Goal: Task Accomplishment & Management: Manage account settings

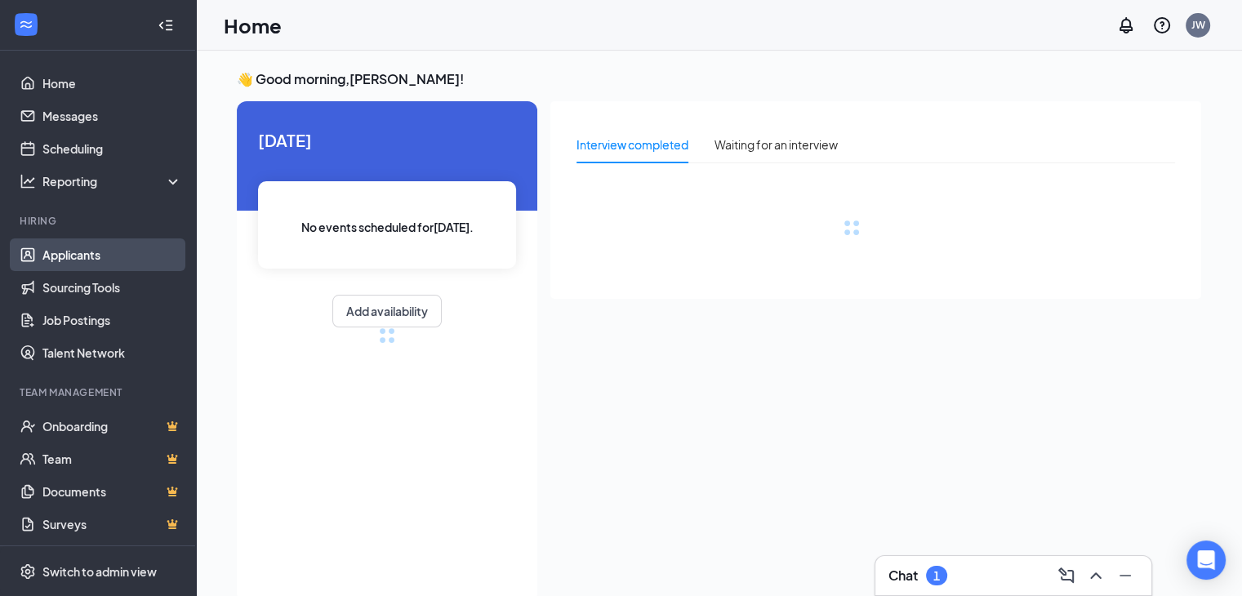
click at [78, 247] on link "Applicants" at bounding box center [112, 254] width 140 height 33
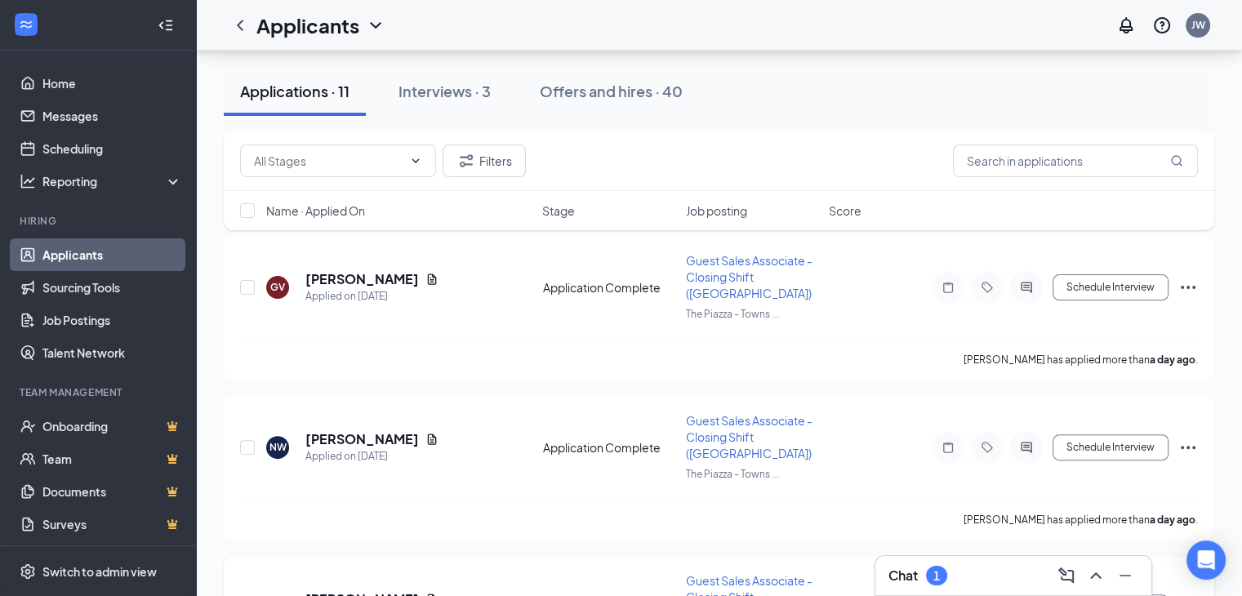
scroll to position [408, 0]
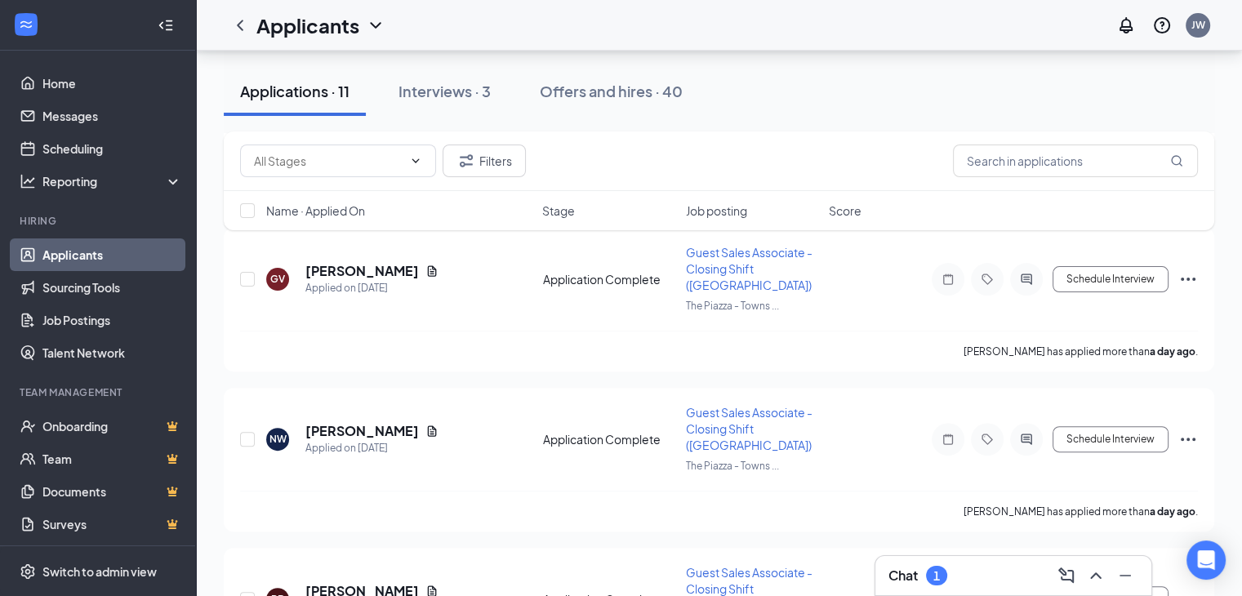
click at [891, 566] on h3 "Chat" at bounding box center [902, 575] width 29 height 18
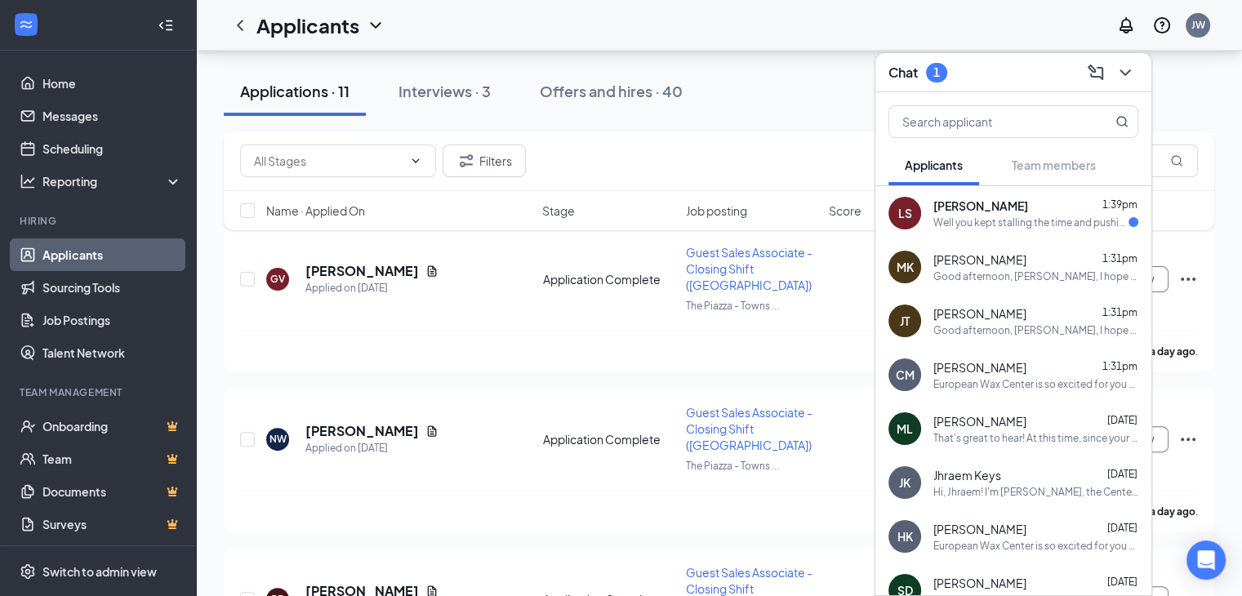
click at [997, 192] on div "LS [PERSON_NAME] 1:39pm Well you kept stalling the time and pushing it off so I…" at bounding box center [1013, 213] width 276 height 54
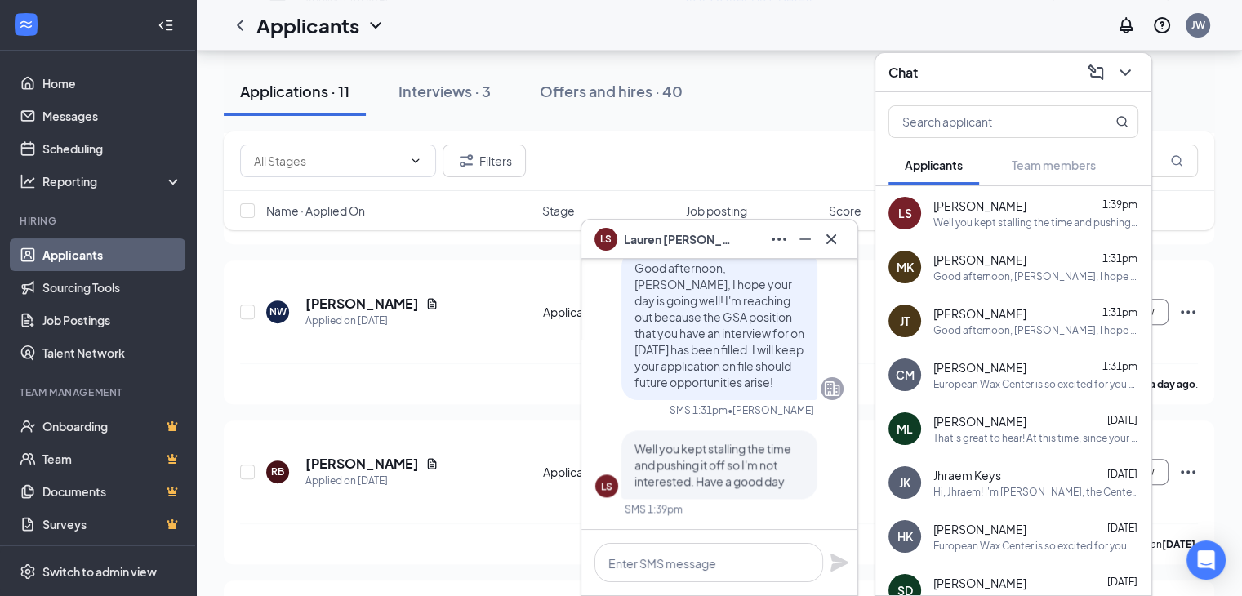
scroll to position [735, 0]
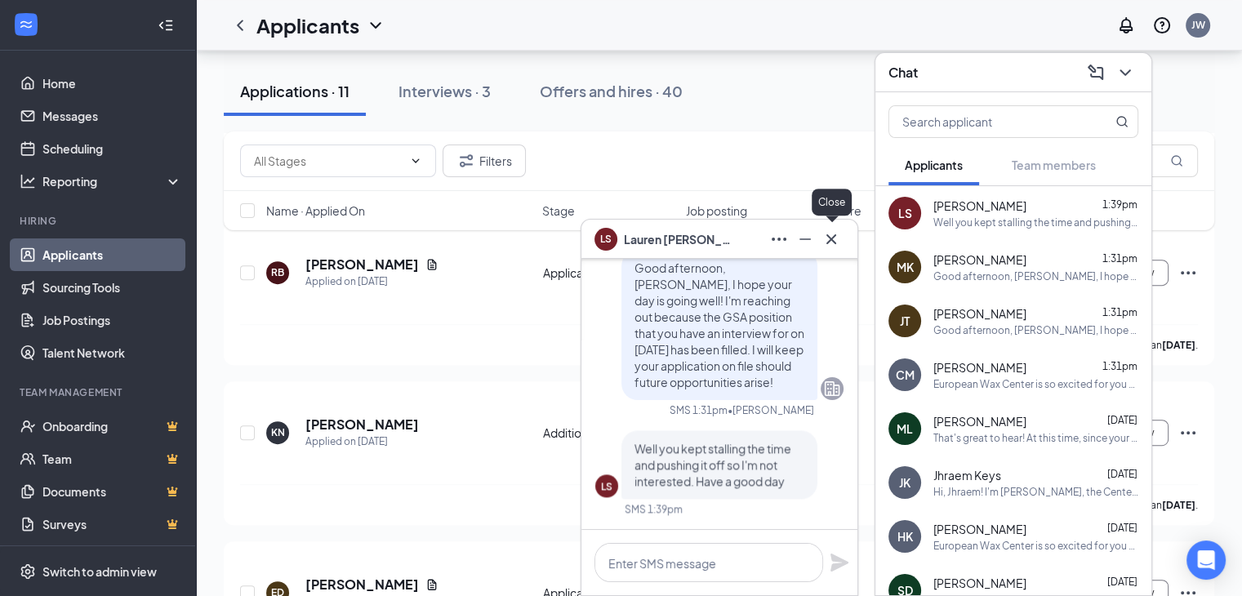
click at [833, 242] on icon "Cross" at bounding box center [831, 239] width 20 height 20
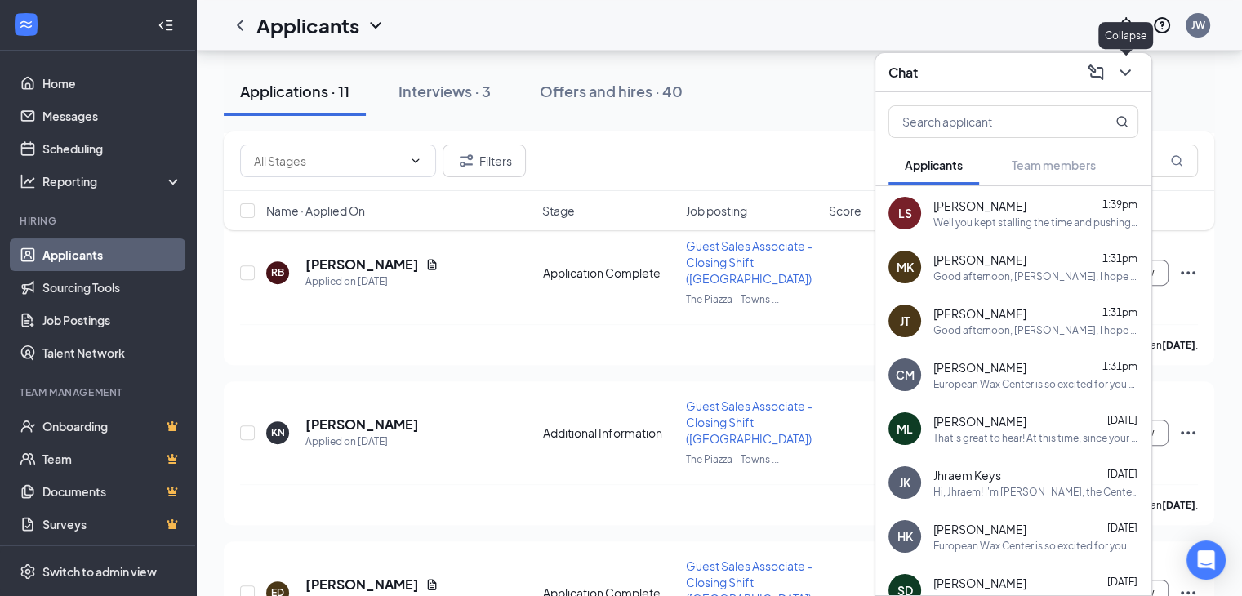
click at [1116, 75] on icon "ChevronDown" at bounding box center [1125, 73] width 20 height 20
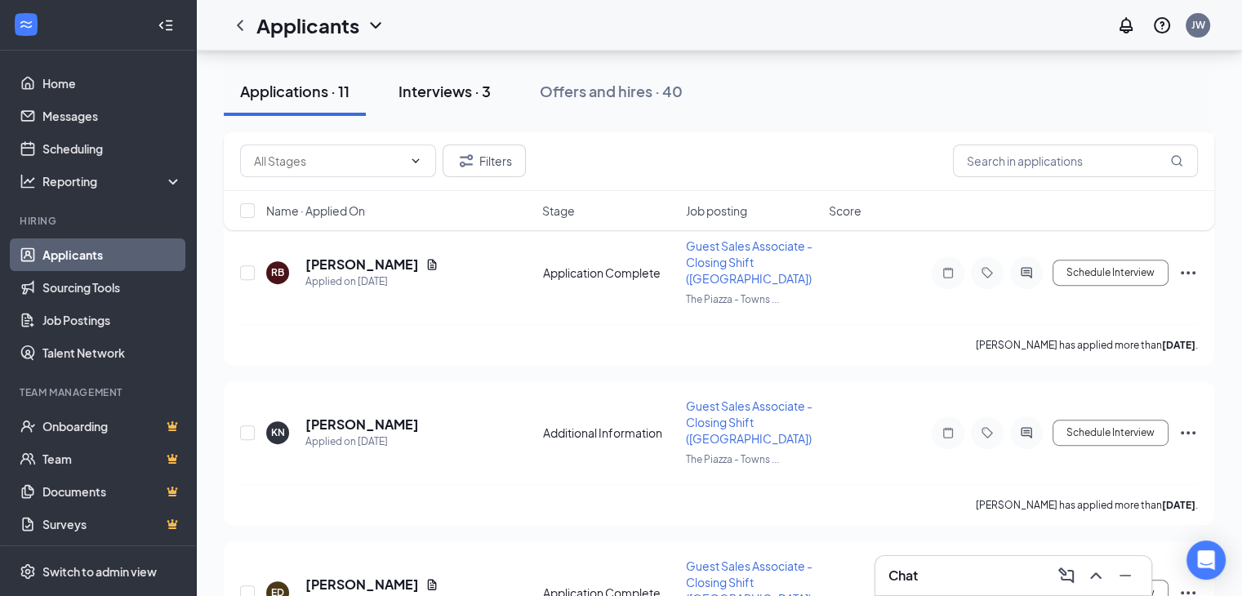
click at [460, 82] on div "Interviews · 3" at bounding box center [444, 91] width 92 height 20
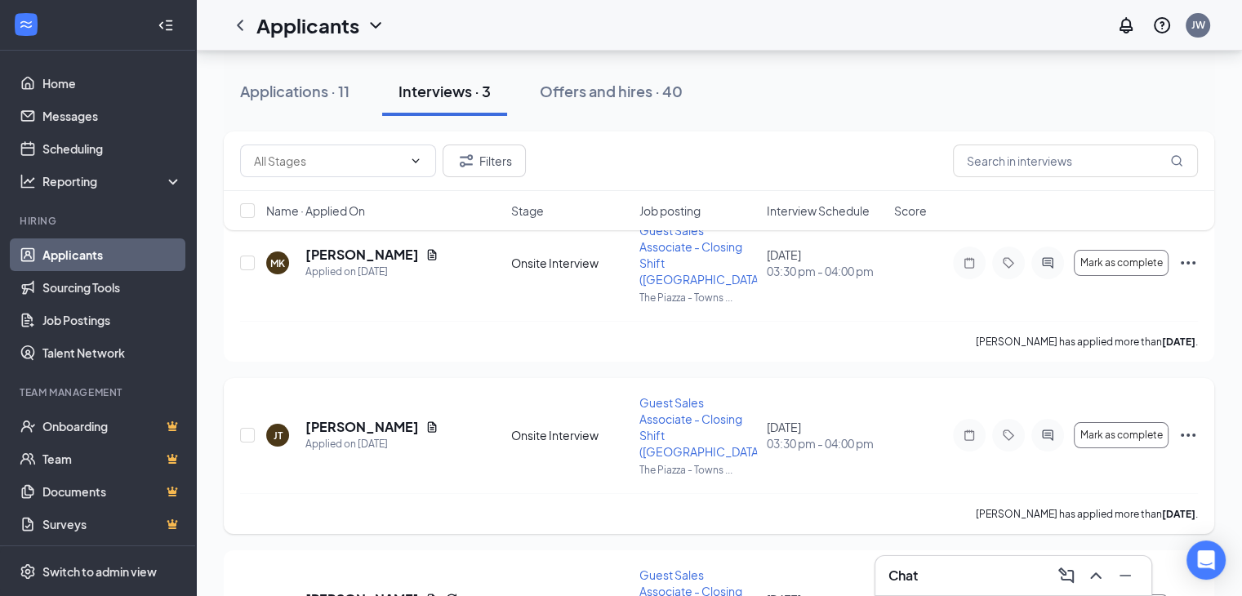
scroll to position [239, 0]
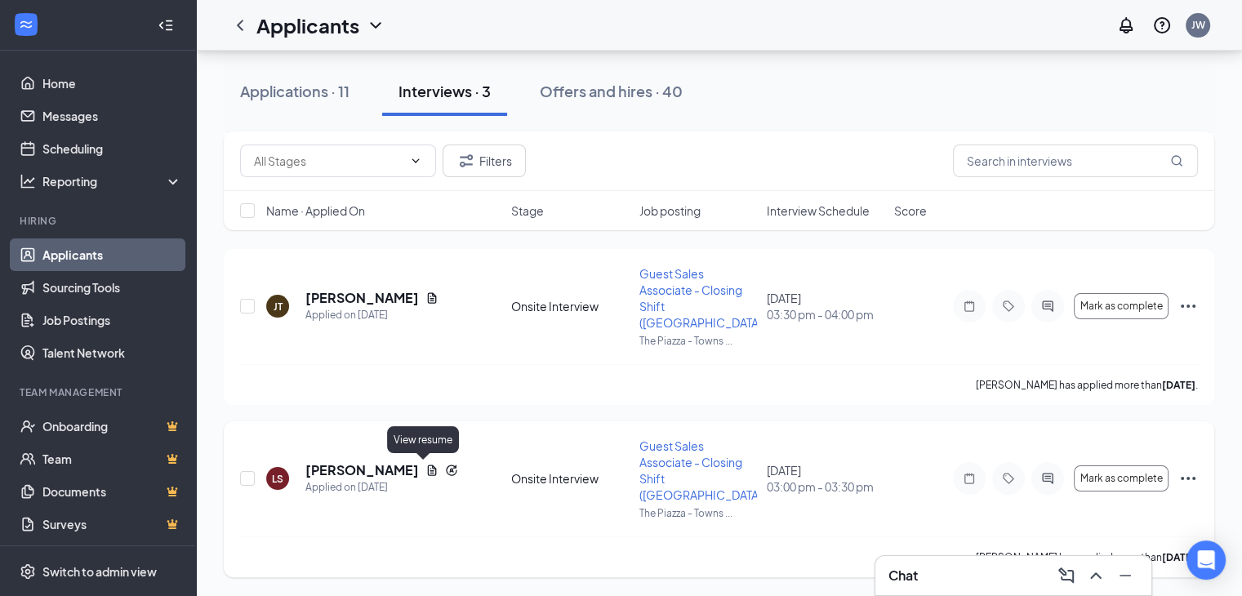
click at [428, 470] on icon "Document" at bounding box center [432, 470] width 9 height 11
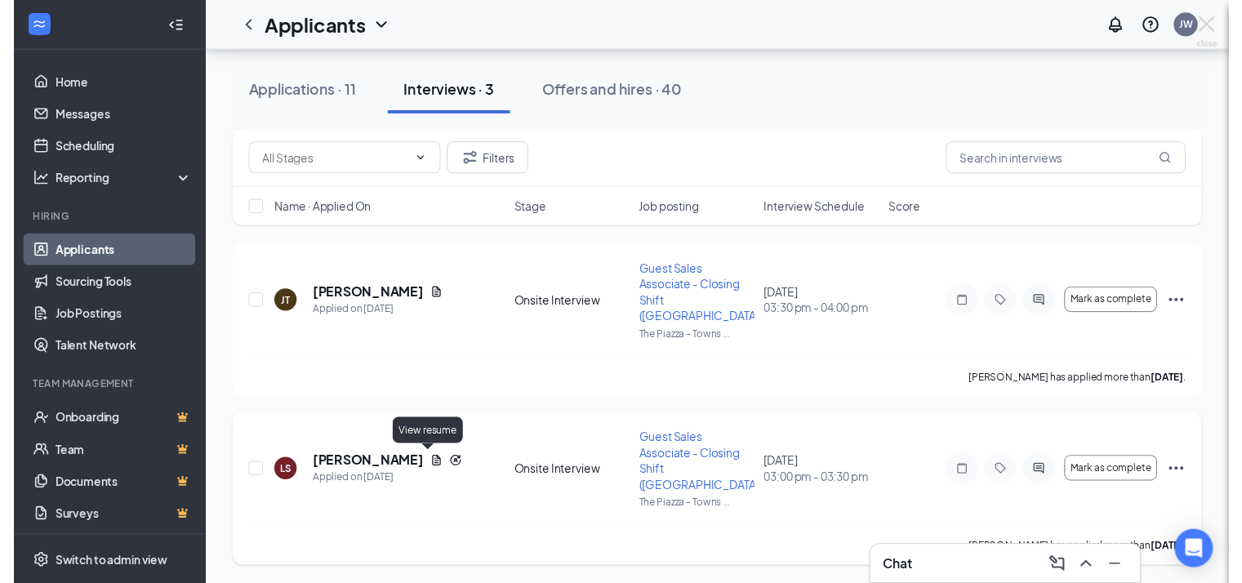
scroll to position [190, 0]
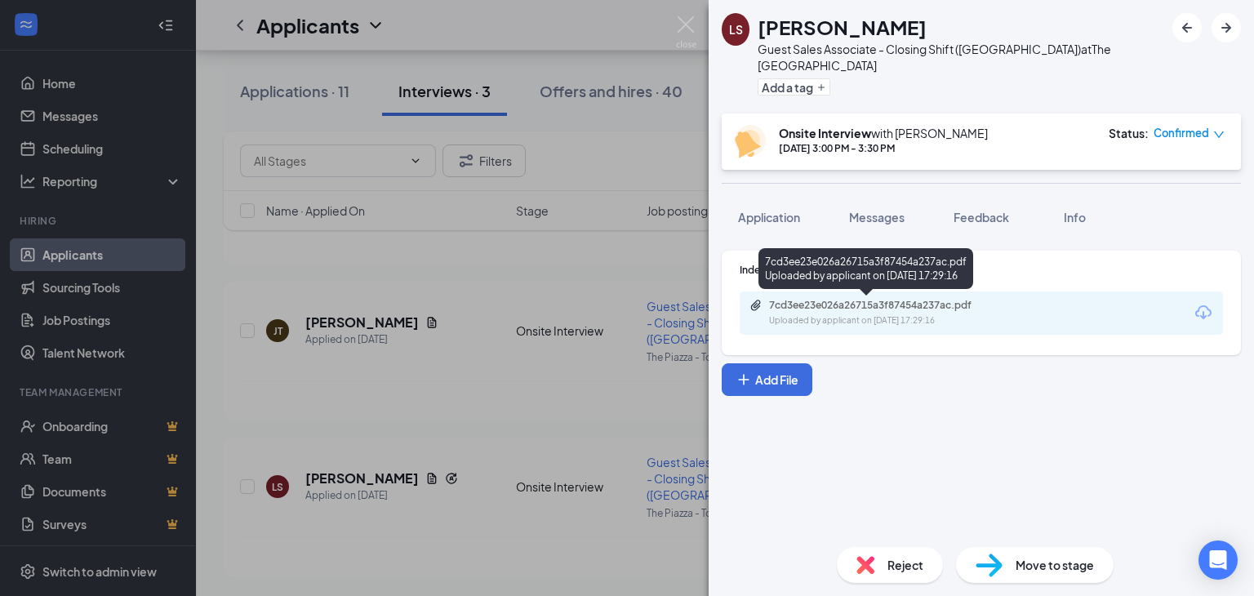
click at [844, 311] on div "7cd3ee23e026a26715a3f87454a237ac.pdf" at bounding box center [883, 305] width 229 height 13
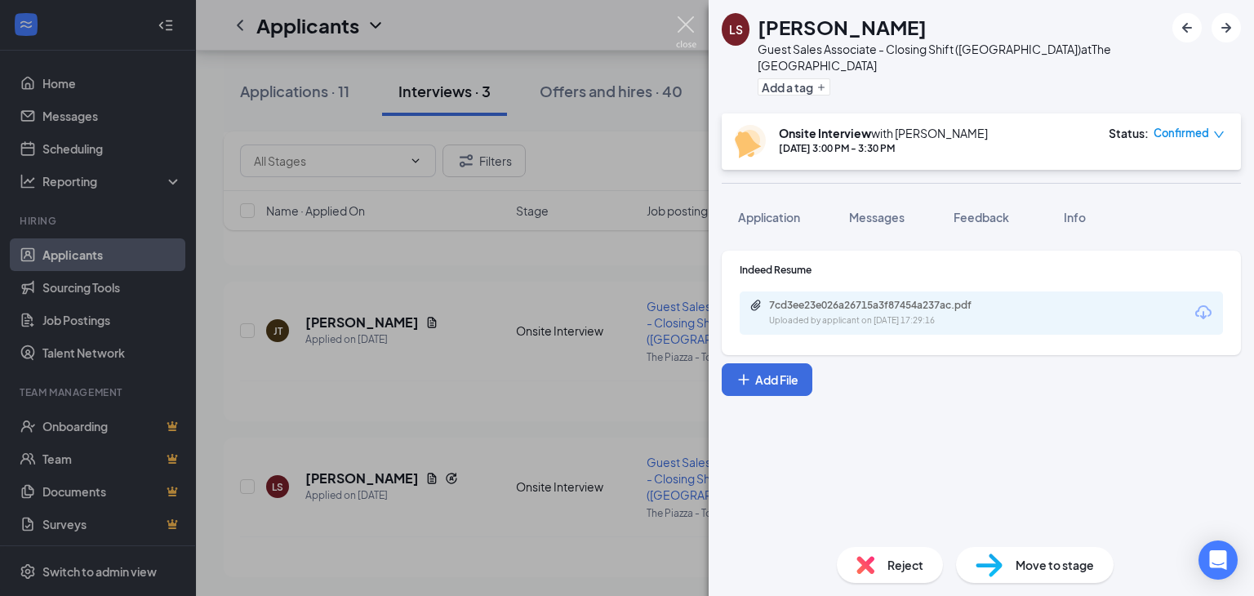
click at [680, 20] on img at bounding box center [686, 32] width 20 height 32
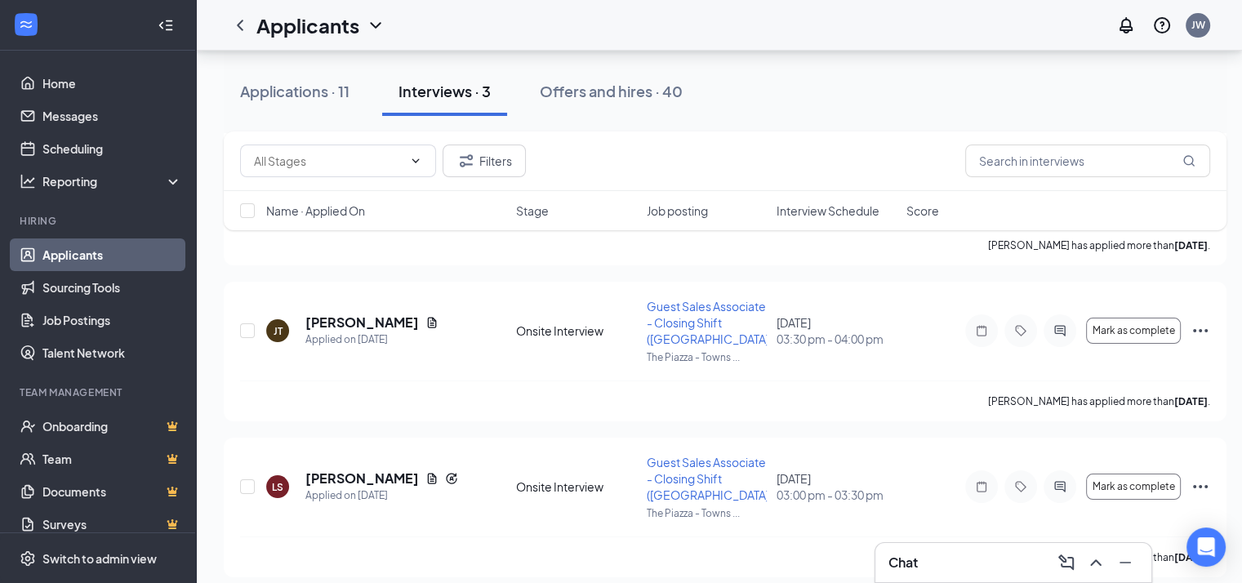
click at [946, 566] on div "Chat" at bounding box center [1013, 562] width 250 height 26
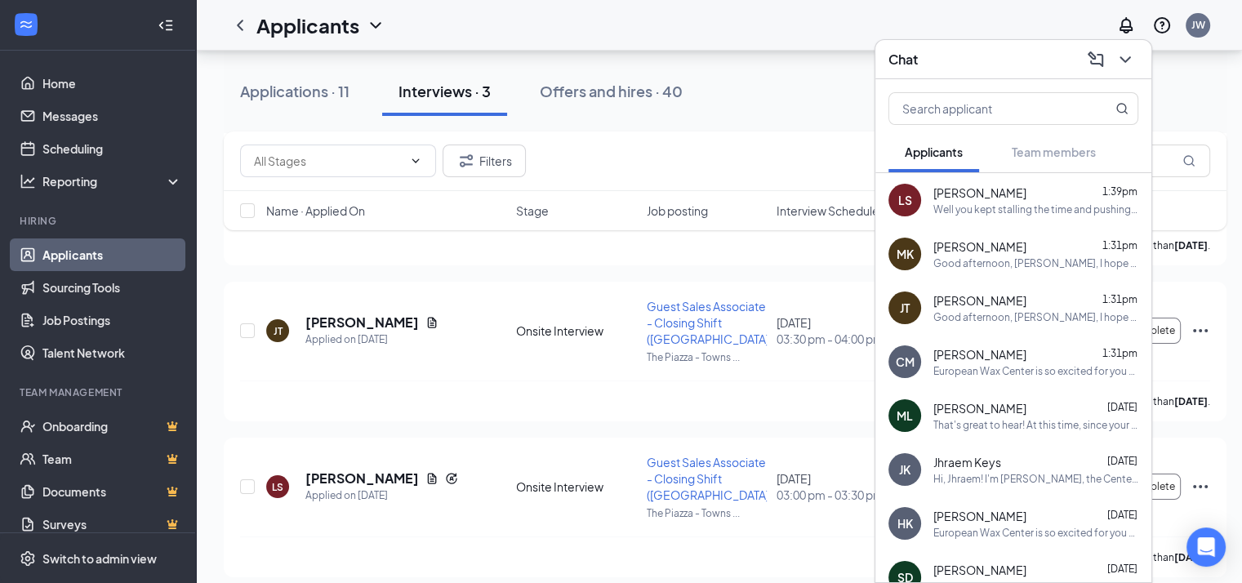
click at [1038, 202] on div "Well you kept stalling the time and pushing it off so I'm not interested. Have …" at bounding box center [1035, 209] width 205 height 14
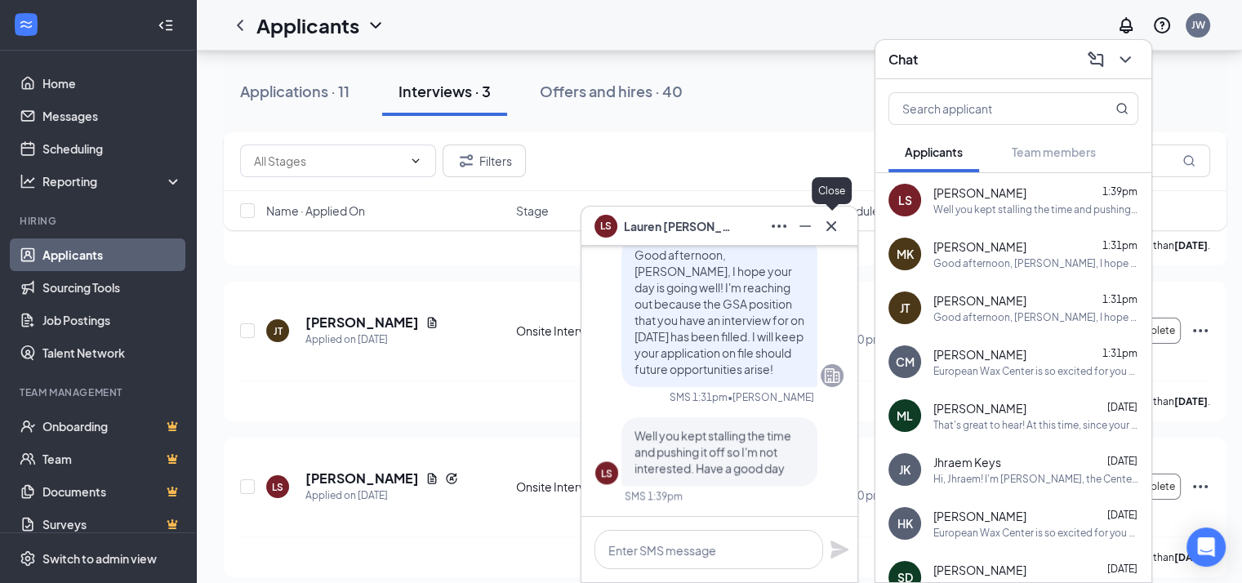
drag, startPoint x: 841, startPoint y: 229, endPoint x: 853, endPoint y: 208, distance: 24.5
click at [840, 227] on button at bounding box center [831, 226] width 26 height 26
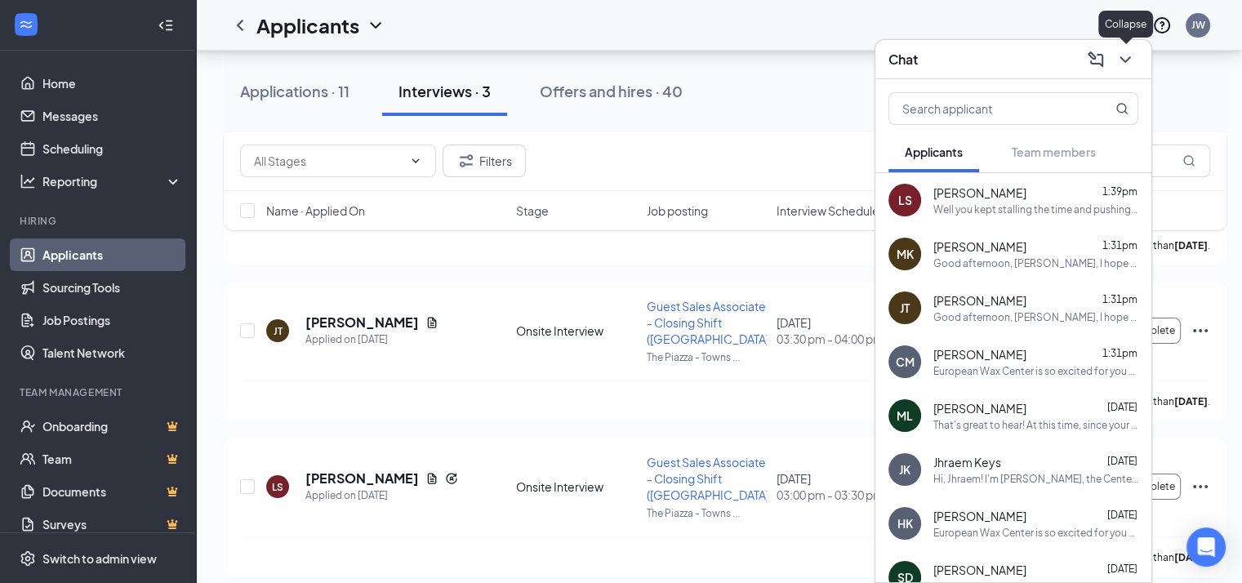
click at [1128, 58] on icon "ChevronDown" at bounding box center [1125, 60] width 20 height 20
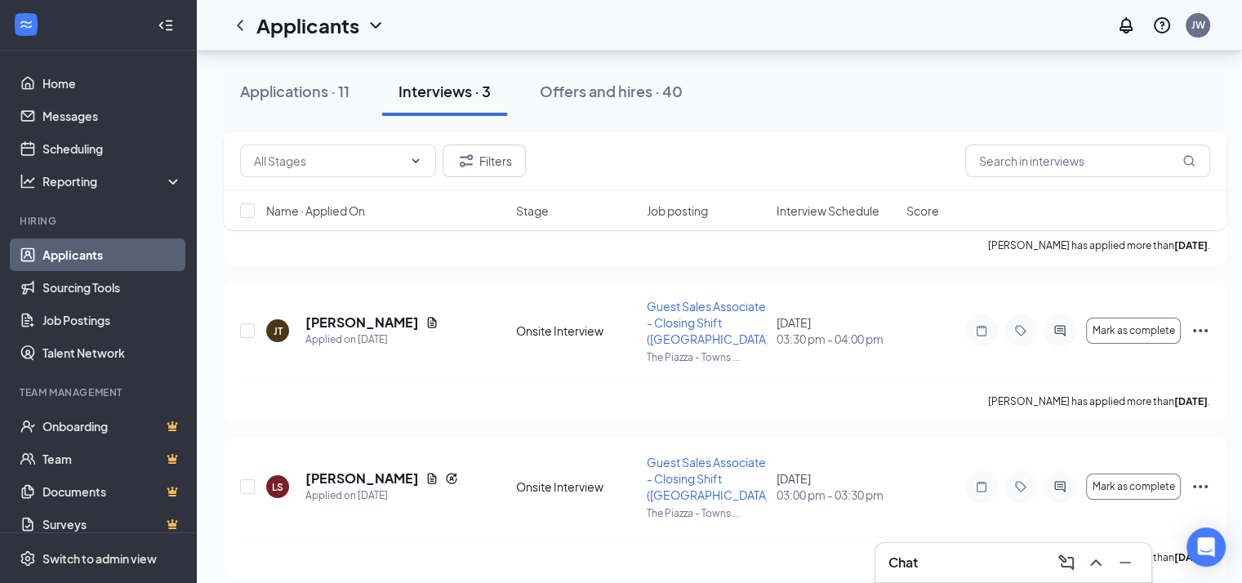
click at [1001, 566] on div "Chat" at bounding box center [1013, 562] width 250 height 26
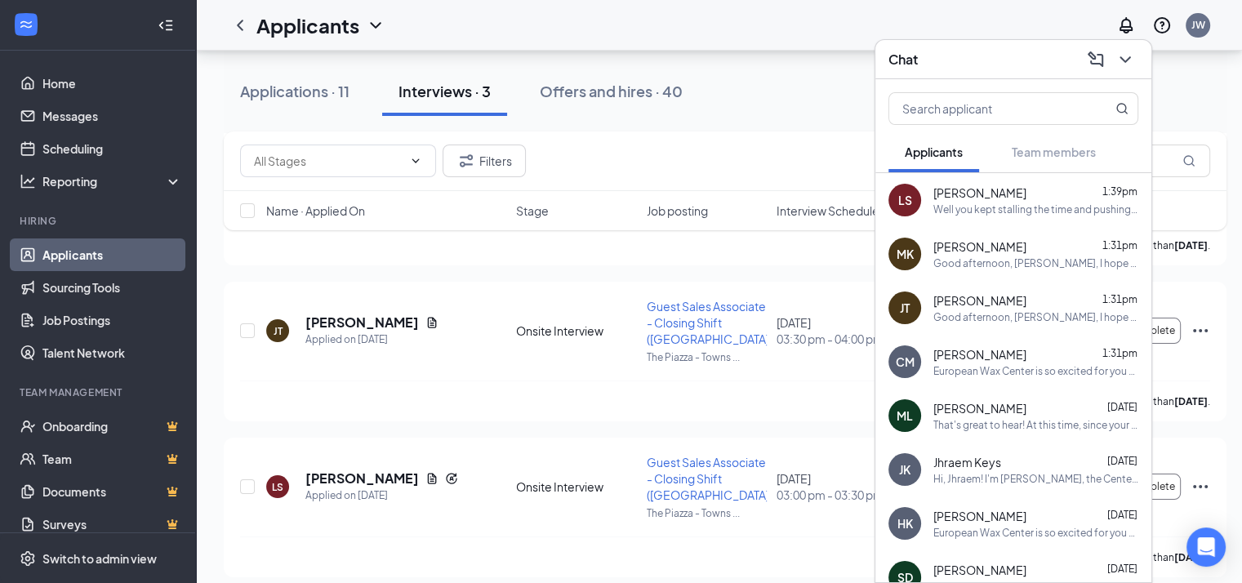
click at [955, 213] on div "Well you kept stalling the time and pushing it off so I'm not interested. Have …" at bounding box center [1035, 209] width 205 height 14
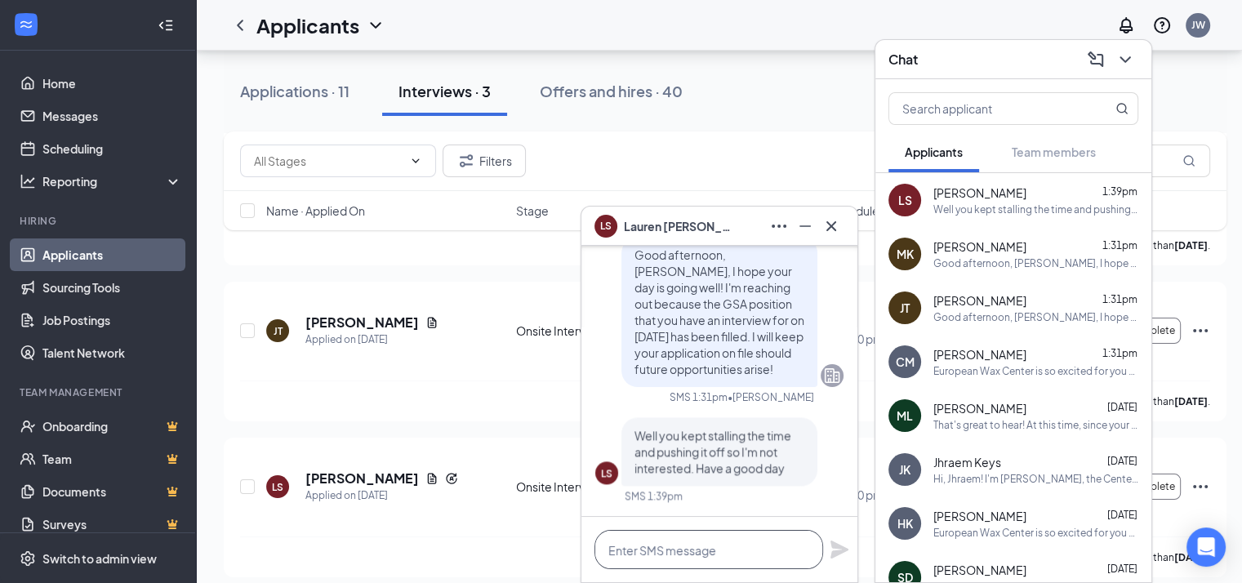
click at [688, 549] on textarea at bounding box center [708, 549] width 229 height 39
click at [692, 551] on textarea "Thank you, you [PERSON_NAME]!" at bounding box center [708, 549] width 229 height 39
type textarea "Thank you, you too!"
drag, startPoint x: 752, startPoint y: 555, endPoint x: 495, endPoint y: 553, distance: 257.1
click at [495, 553] on div "LS [PERSON_NAME] LS [PERSON_NAME] Applicant Guest Sales Associate - Closing Shi…" at bounding box center [725, 228] width 1058 height 736
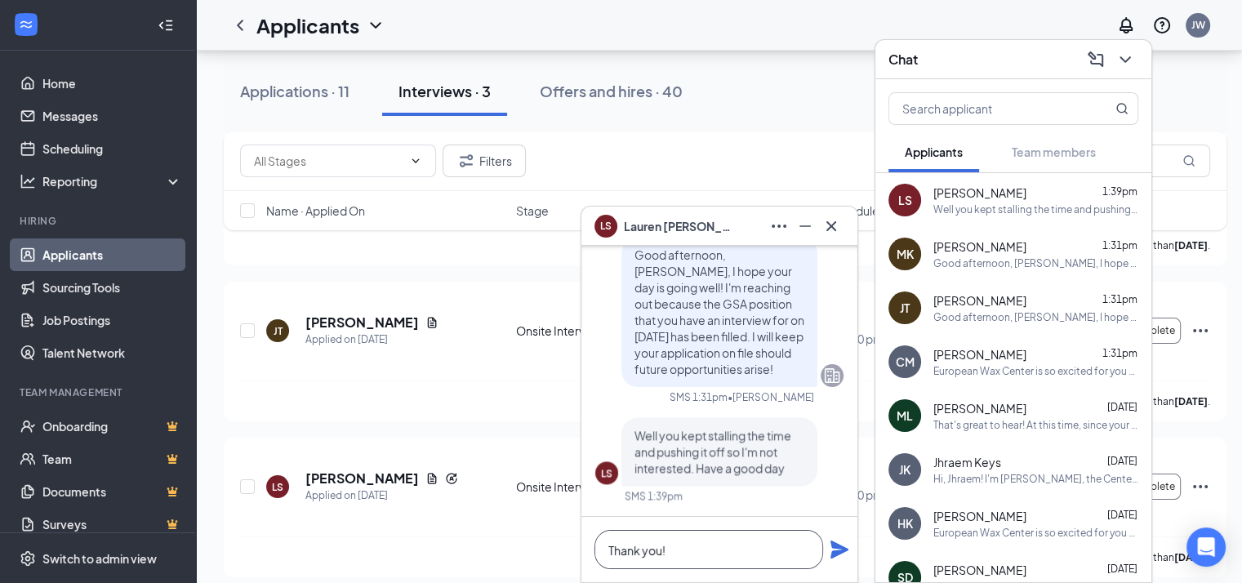
type textarea "Thank you!"
drag, startPoint x: 842, startPoint y: 551, endPoint x: 880, endPoint y: 507, distance: 58.4
click at [842, 552] on icon "Plane" at bounding box center [839, 549] width 18 height 18
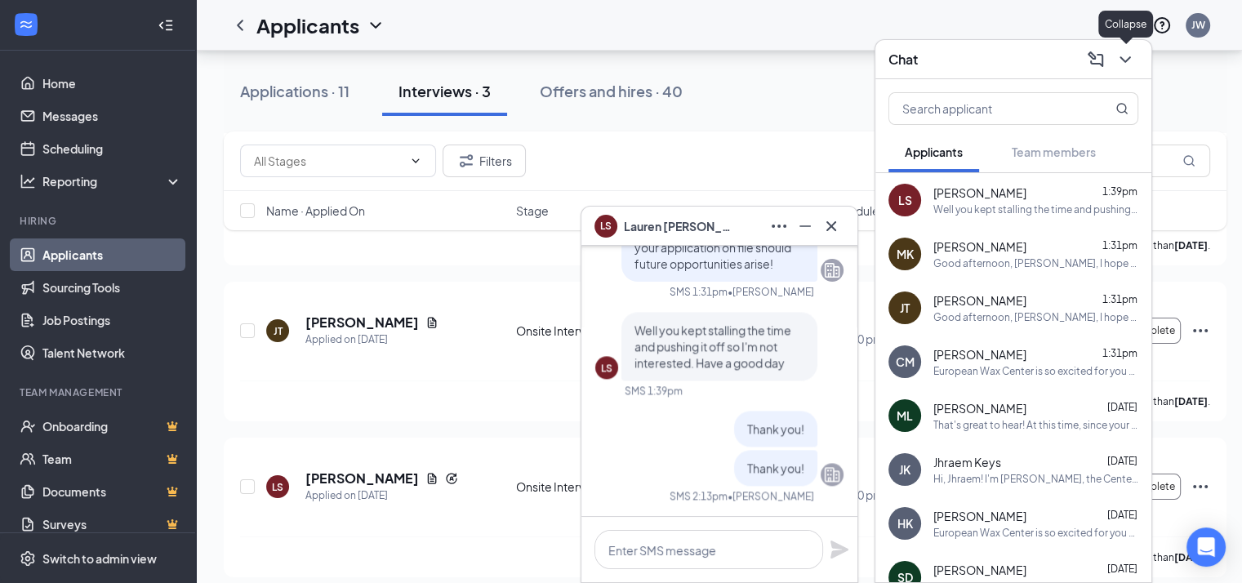
click at [1133, 54] on icon "ChevronDown" at bounding box center [1125, 60] width 20 height 20
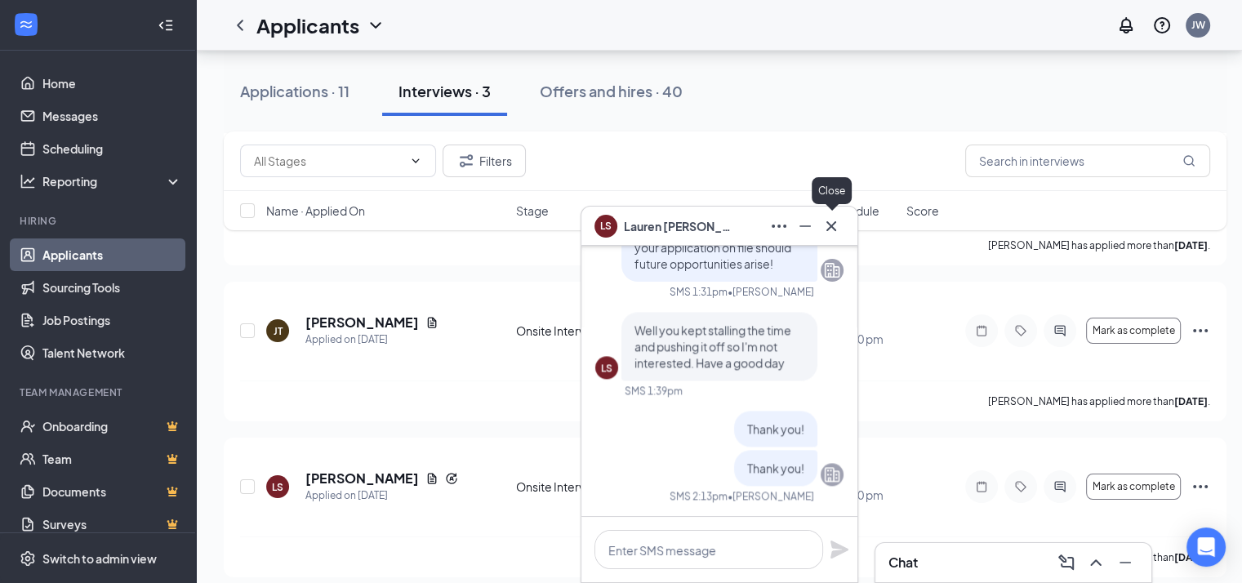
drag, startPoint x: 832, startPoint y: 222, endPoint x: 851, endPoint y: 240, distance: 26.6
click at [833, 223] on icon "Cross" at bounding box center [831, 226] width 20 height 20
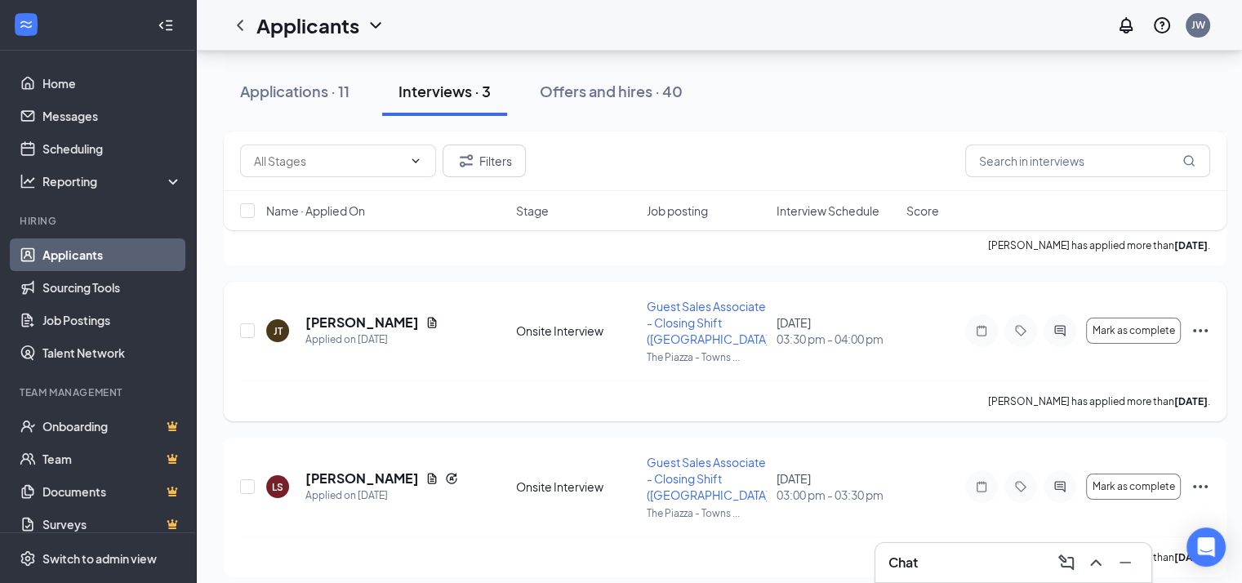
scroll to position [202, 0]
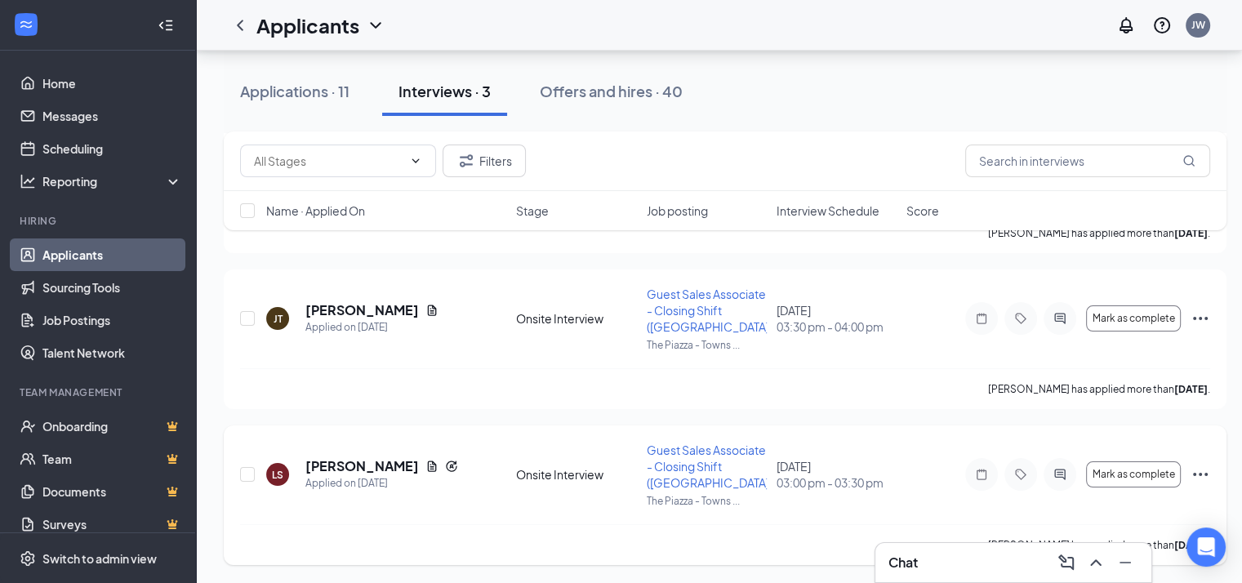
click at [1197, 469] on icon "Ellipses" at bounding box center [1200, 474] width 20 height 20
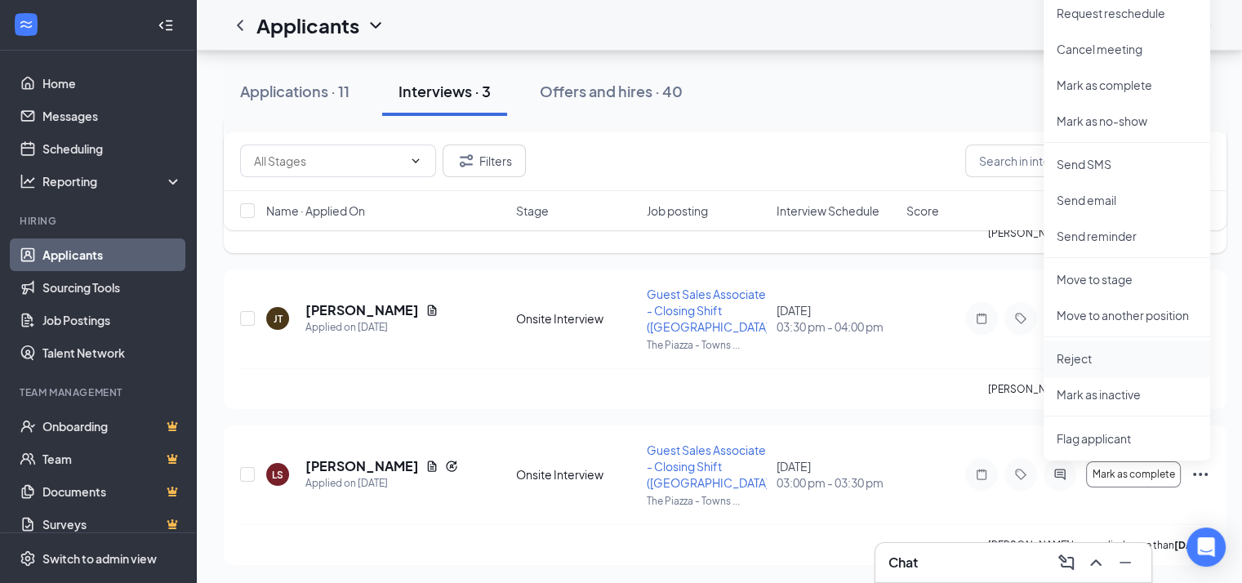
click at [1102, 354] on p "Reject" at bounding box center [1126, 358] width 140 height 16
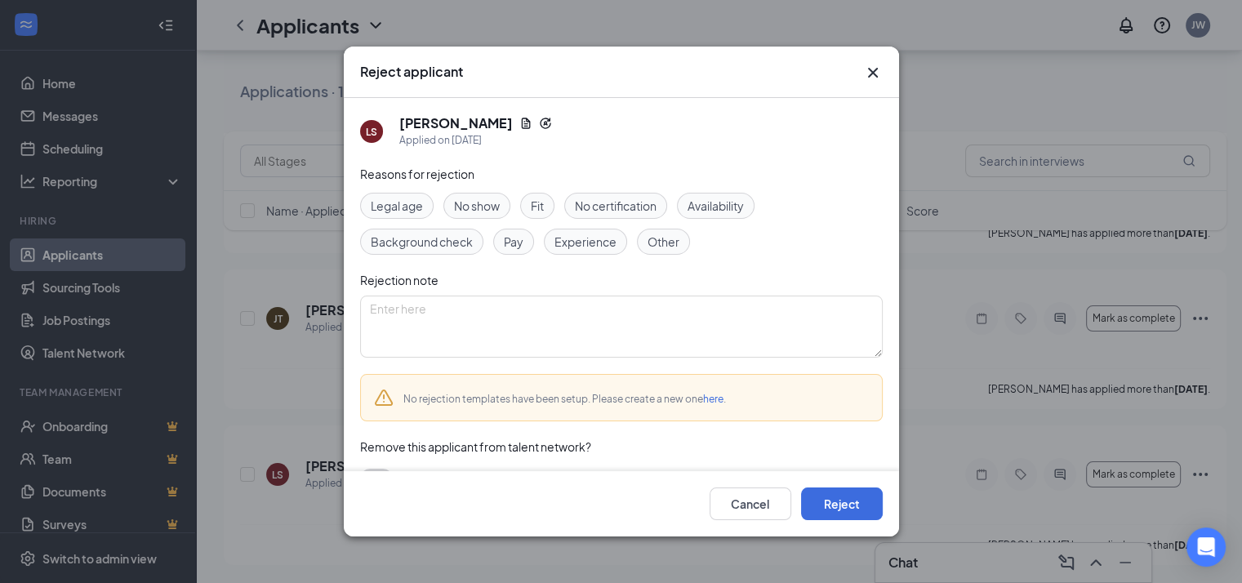
click at [538, 199] on span "Fit" at bounding box center [537, 206] width 13 height 18
click at [569, 313] on textarea at bounding box center [621, 326] width 522 height 62
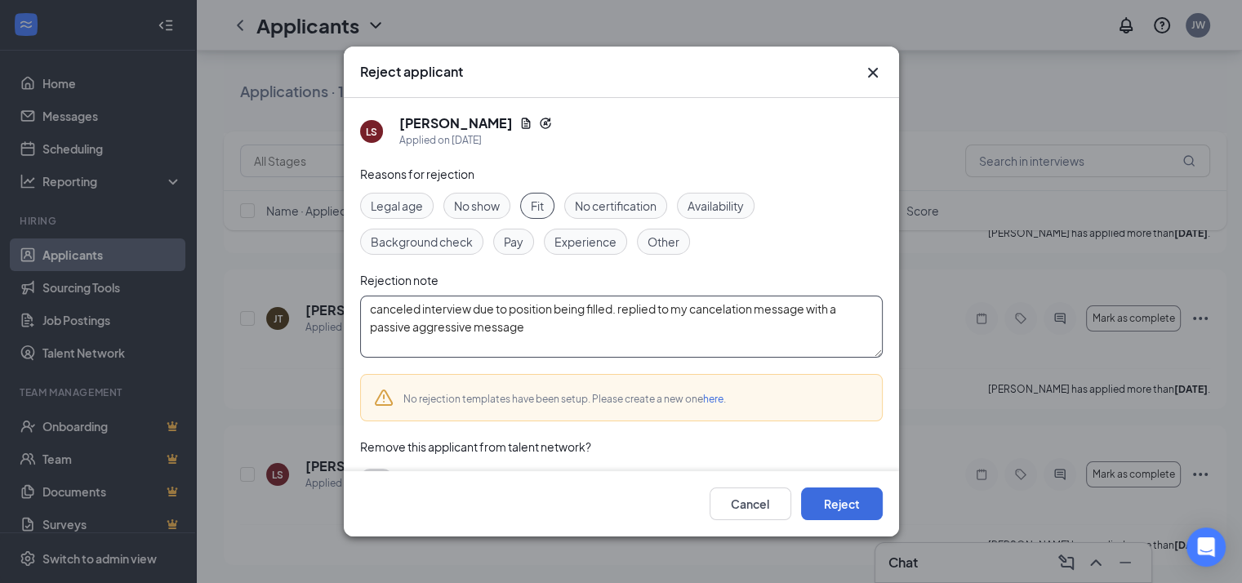
click at [780, 304] on textarea "canceled interview due to position being filled. replied to my cancelation mess…" at bounding box center [621, 326] width 522 height 62
click at [777, 295] on textarea "canceled interview due to position being filled. replied to my cancelation mess…" at bounding box center [621, 326] width 522 height 62
click at [686, 305] on textarea "canceled interview due to position being filled. replied to my cancelation with…" at bounding box center [621, 326] width 522 height 62
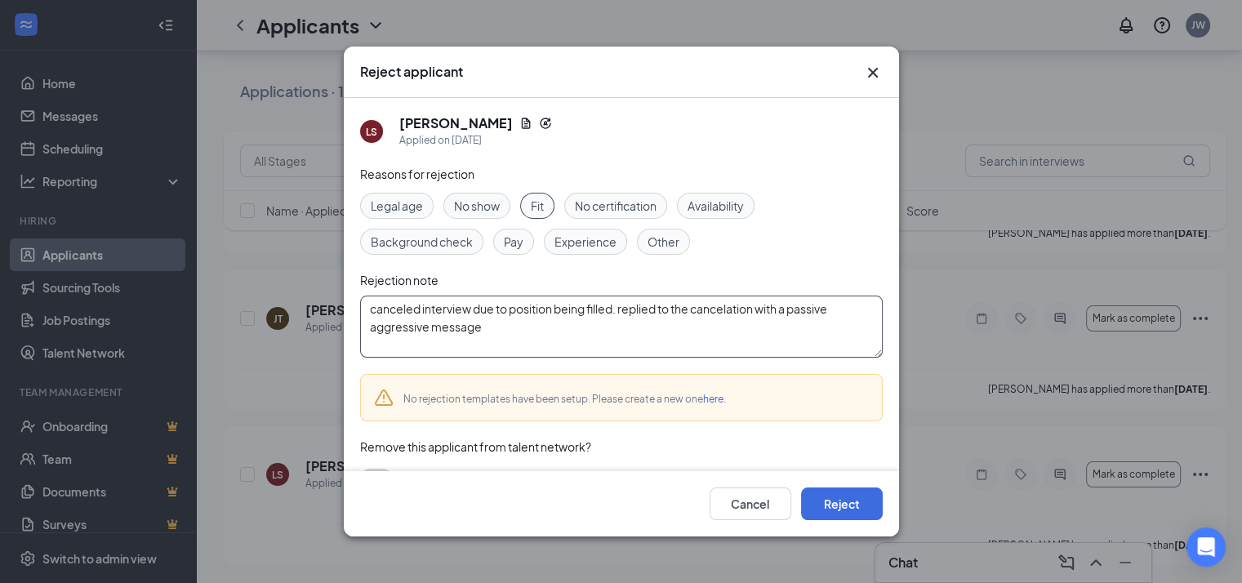
click at [617, 331] on textarea "canceled interview due to position being filled. replied to the cancelation wit…" at bounding box center [621, 326] width 522 height 62
type textarea "canceled interview due to position being filled. replied to the cancelation wit…"
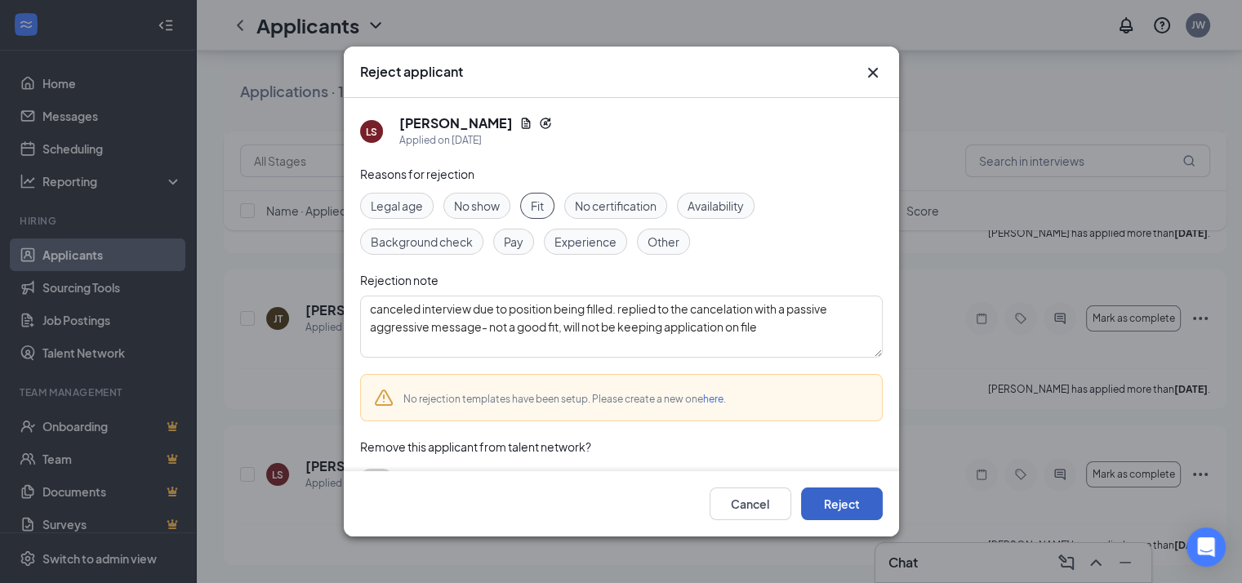
click at [872, 508] on button "Reject" at bounding box center [842, 503] width 82 height 33
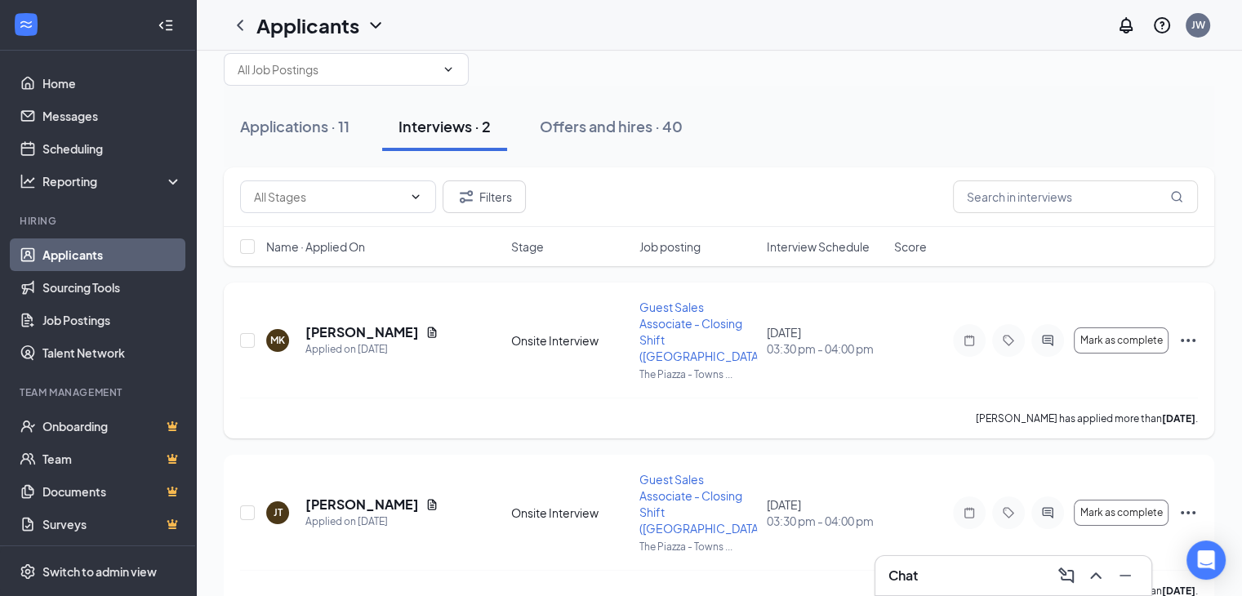
scroll to position [67, 0]
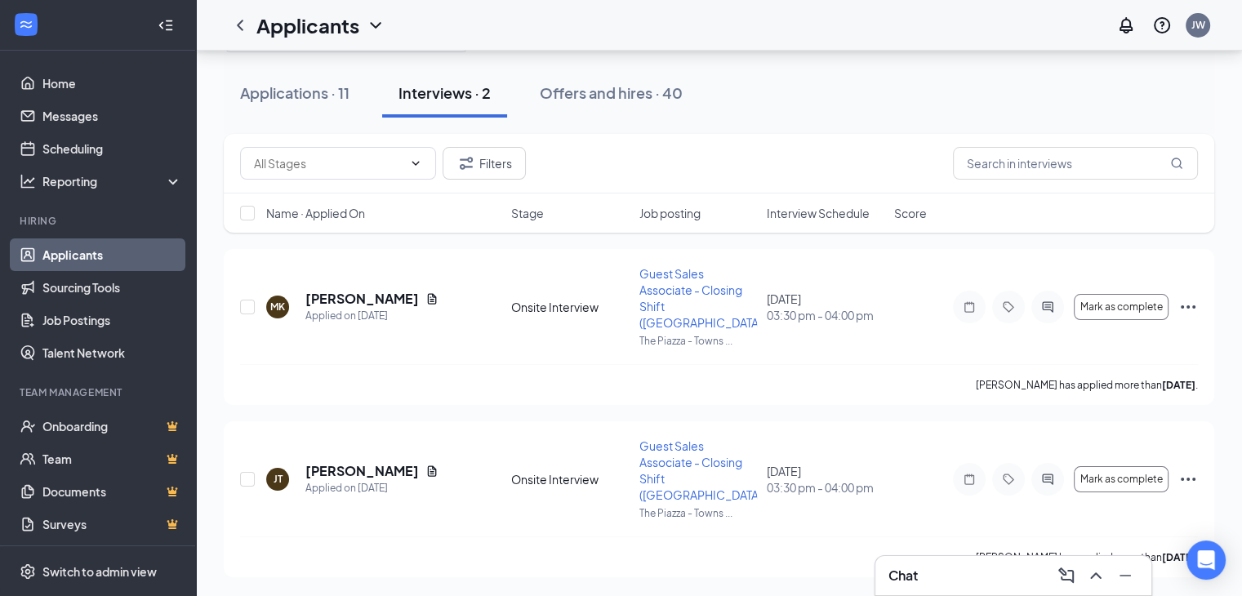
click at [279, 33] on h1 "Applicants" at bounding box center [307, 25] width 103 height 28
click at [238, 24] on icon "ChevronLeft" at bounding box center [240, 26] width 20 height 20
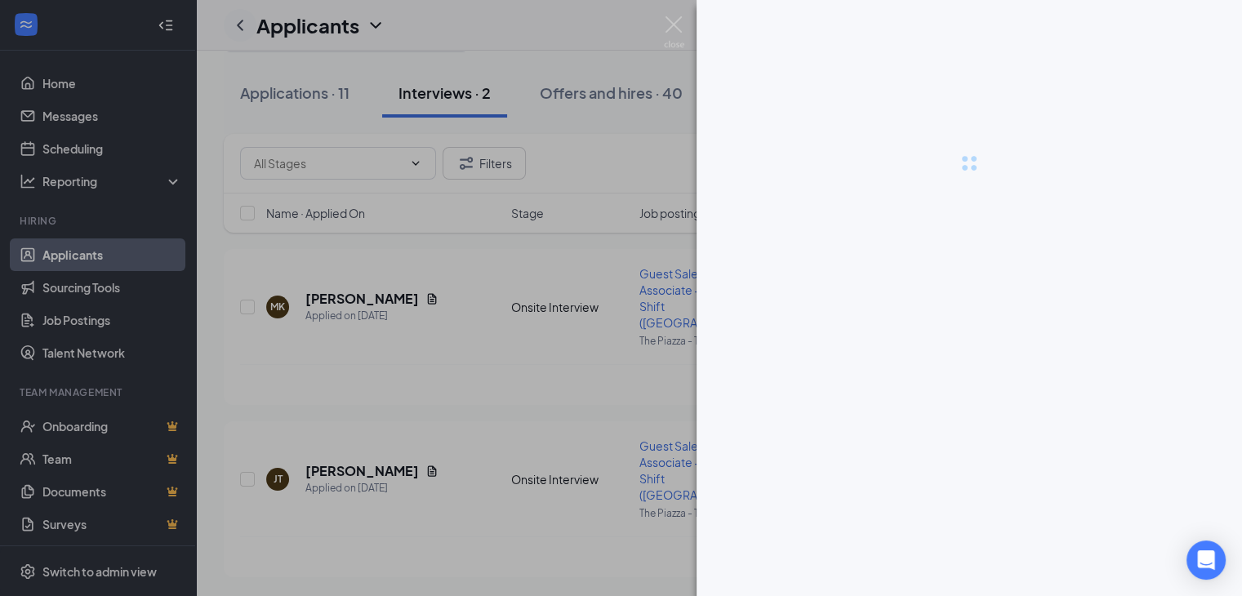
scroll to position [34, 0]
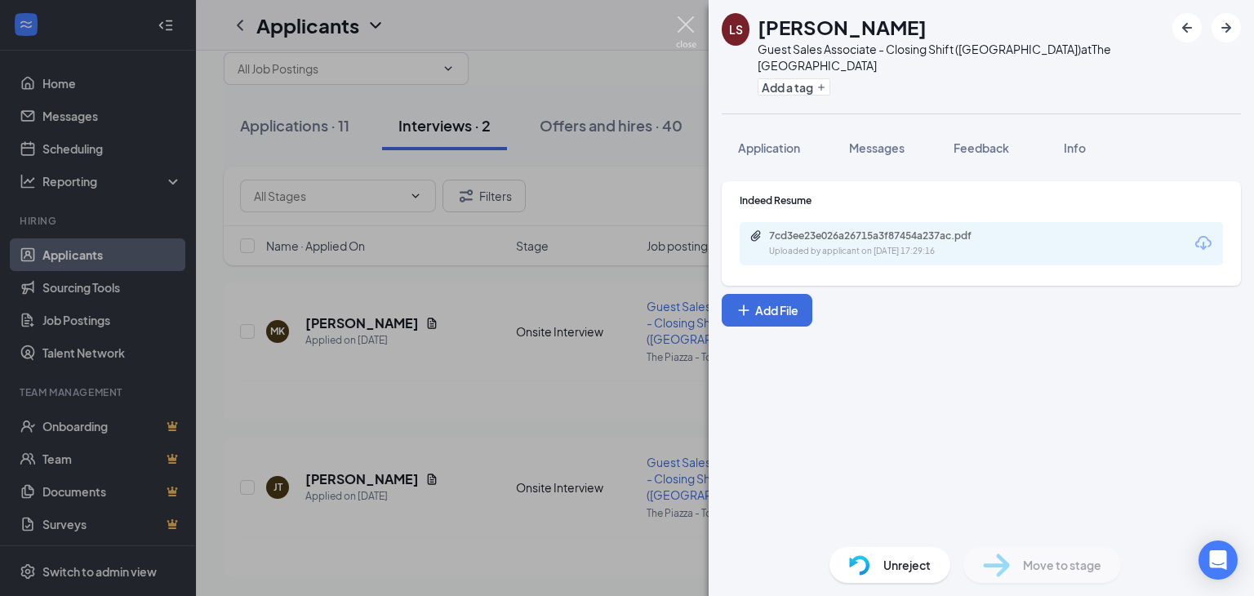
click at [689, 24] on img at bounding box center [686, 32] width 20 height 32
